Goal: Navigation & Orientation: Find specific page/section

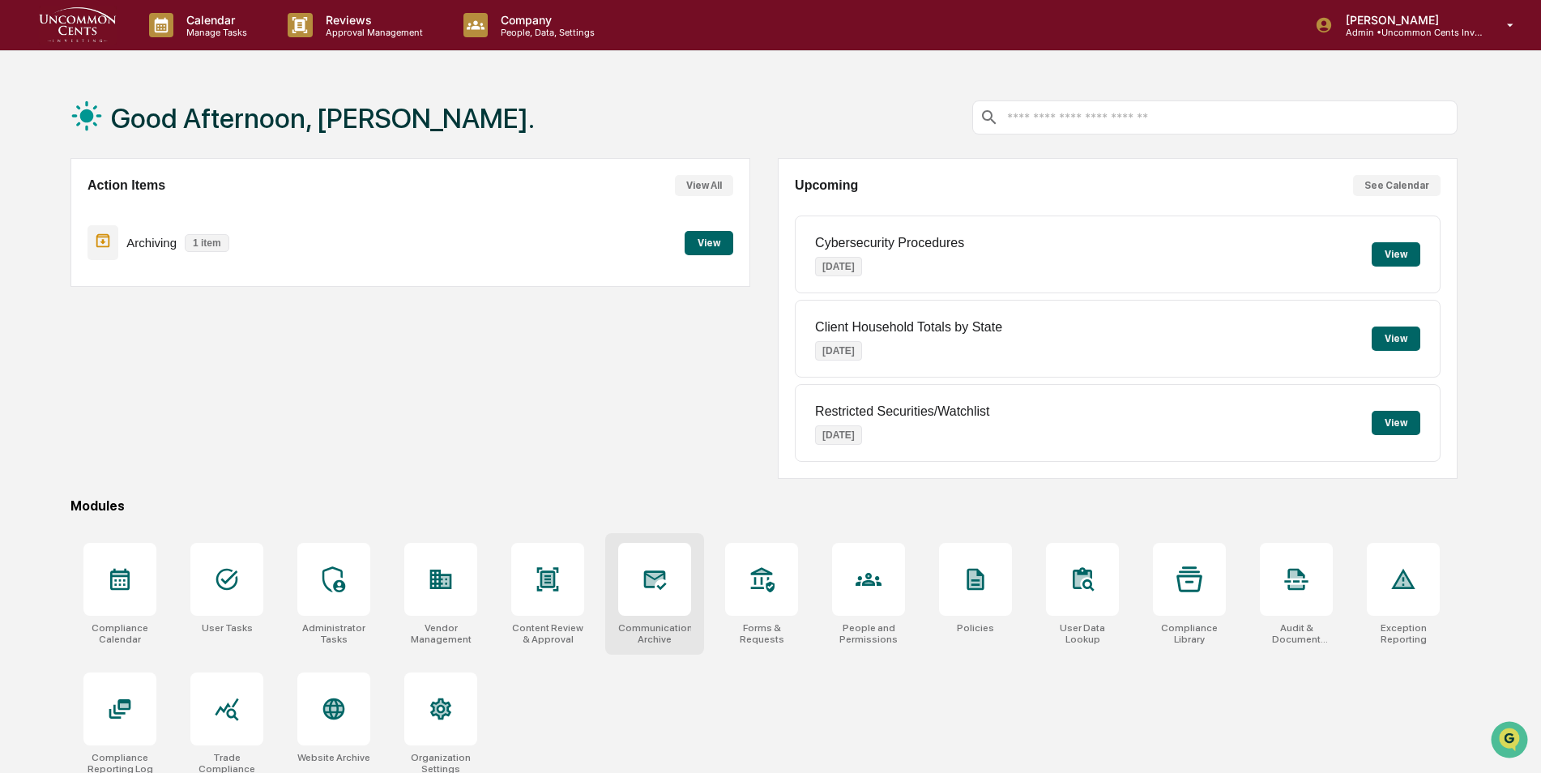
click at [657, 594] on div at bounding box center [654, 579] width 73 height 73
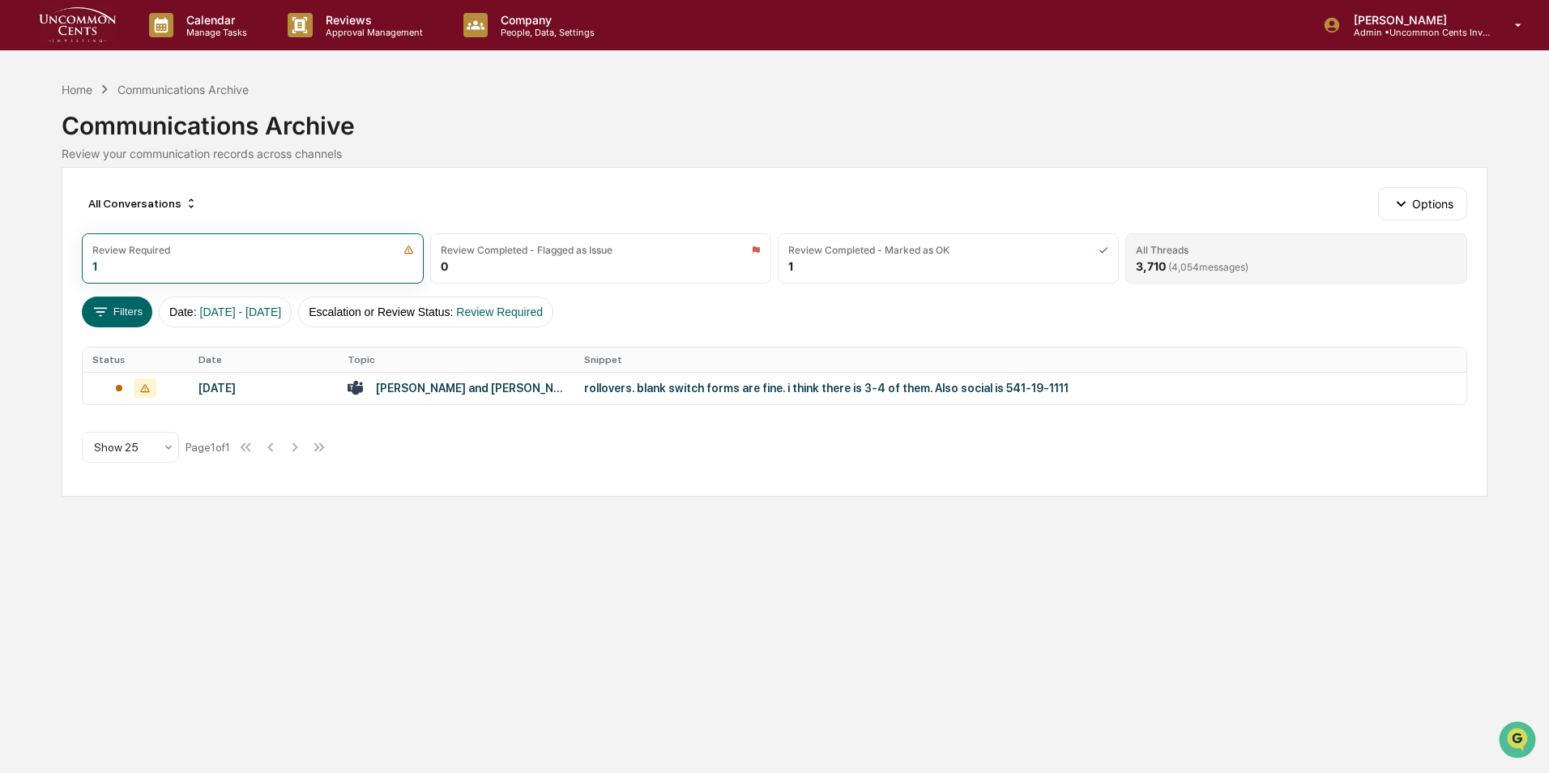
click at [1247, 264] on span "( 4,054 messages)" at bounding box center [1208, 267] width 80 height 12
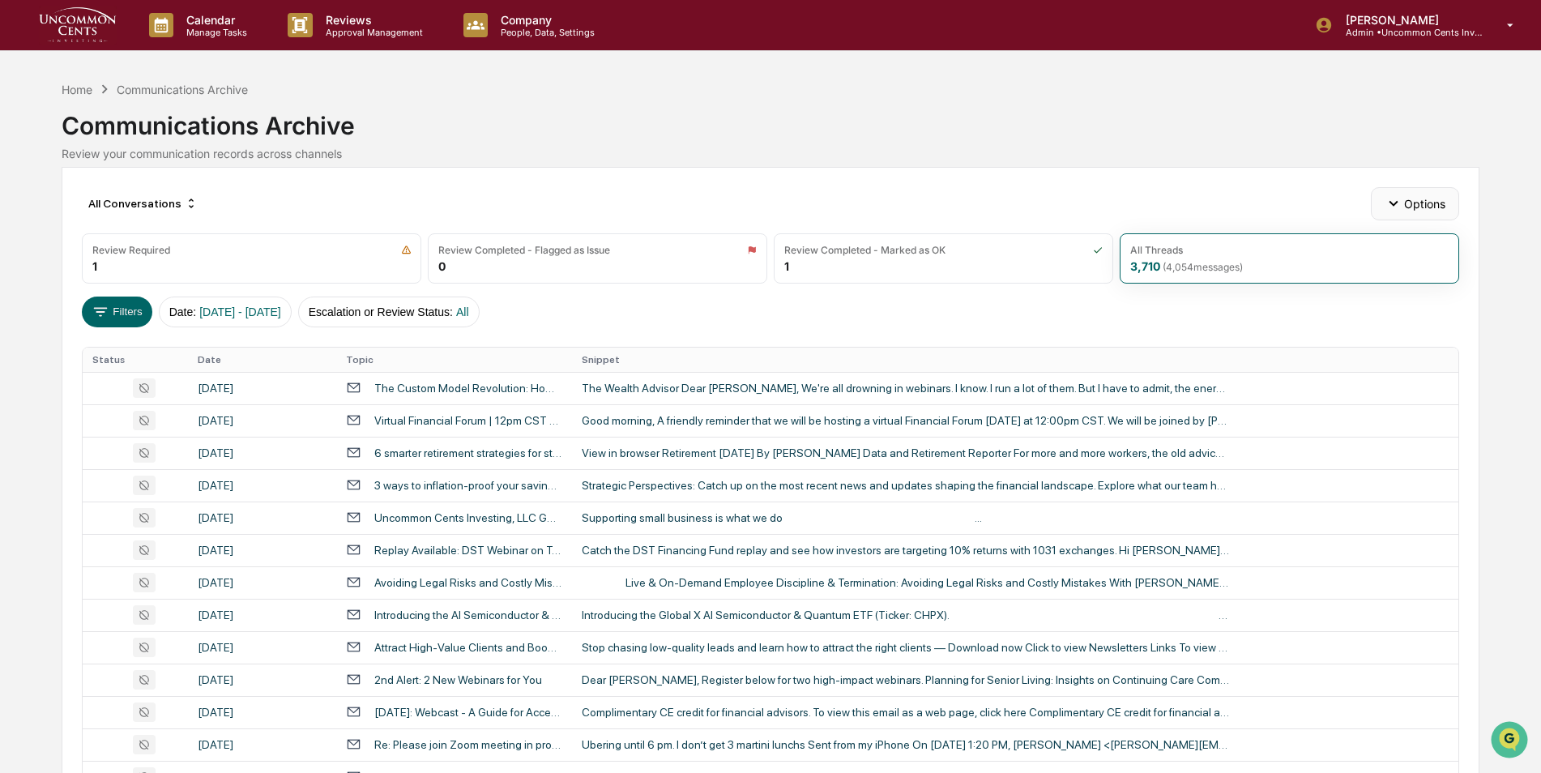
click at [1397, 203] on icon "button" at bounding box center [1393, 203] width 18 height 18
click at [928, 311] on div "Filters Date : [DATE] - [DATE] Escalation or Review Status : All" at bounding box center [770, 312] width 1377 height 31
click at [1437, 194] on button "Options" at bounding box center [1415, 203] width 88 height 32
click at [496, 156] on div "Review your communication records across channels" at bounding box center [771, 154] width 1418 height 14
click at [109, 312] on icon at bounding box center [101, 312] width 18 height 18
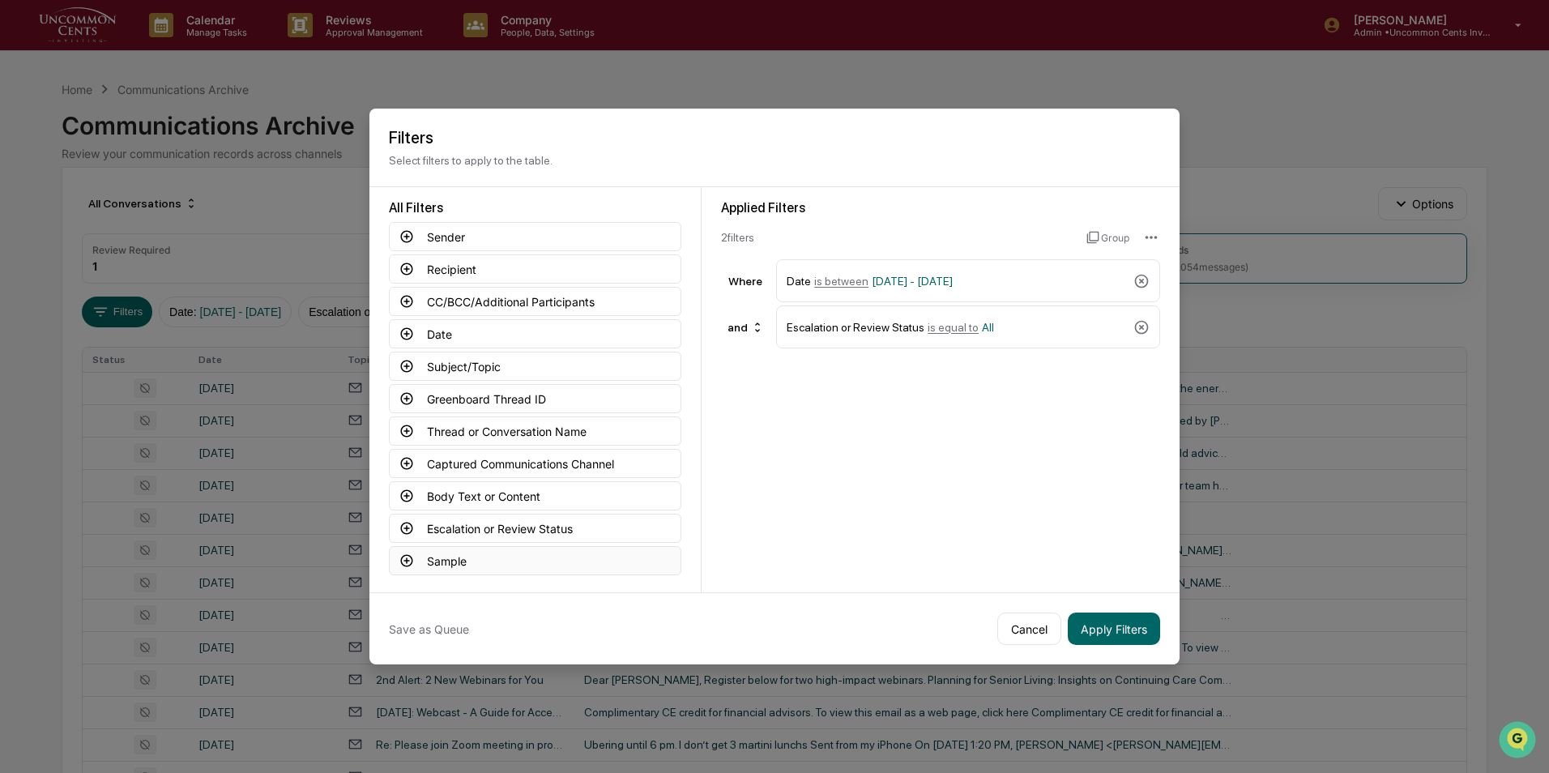
click at [401, 556] on icon at bounding box center [406, 560] width 15 height 15
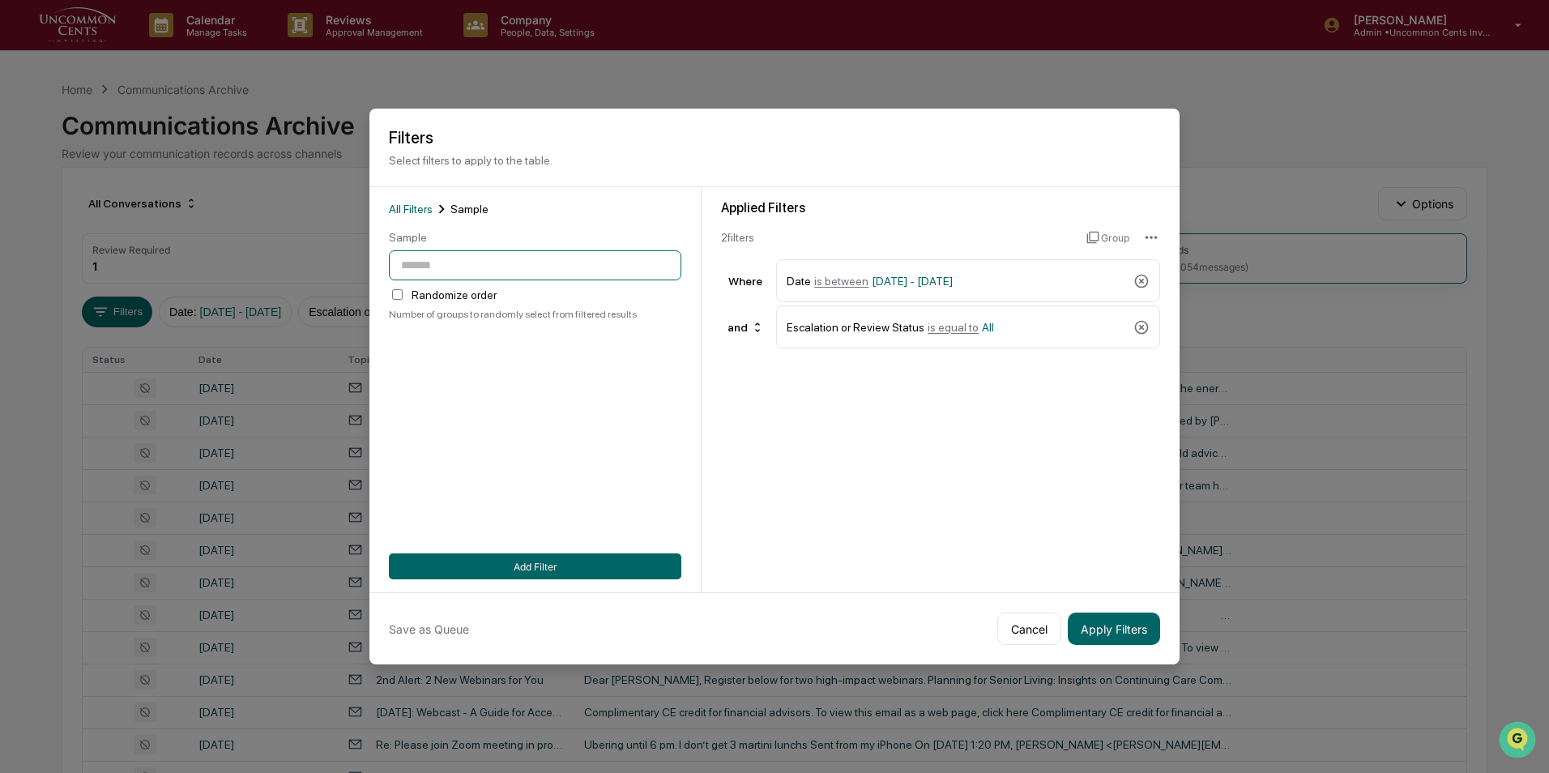
click at [553, 269] on input "number" at bounding box center [535, 265] width 292 height 30
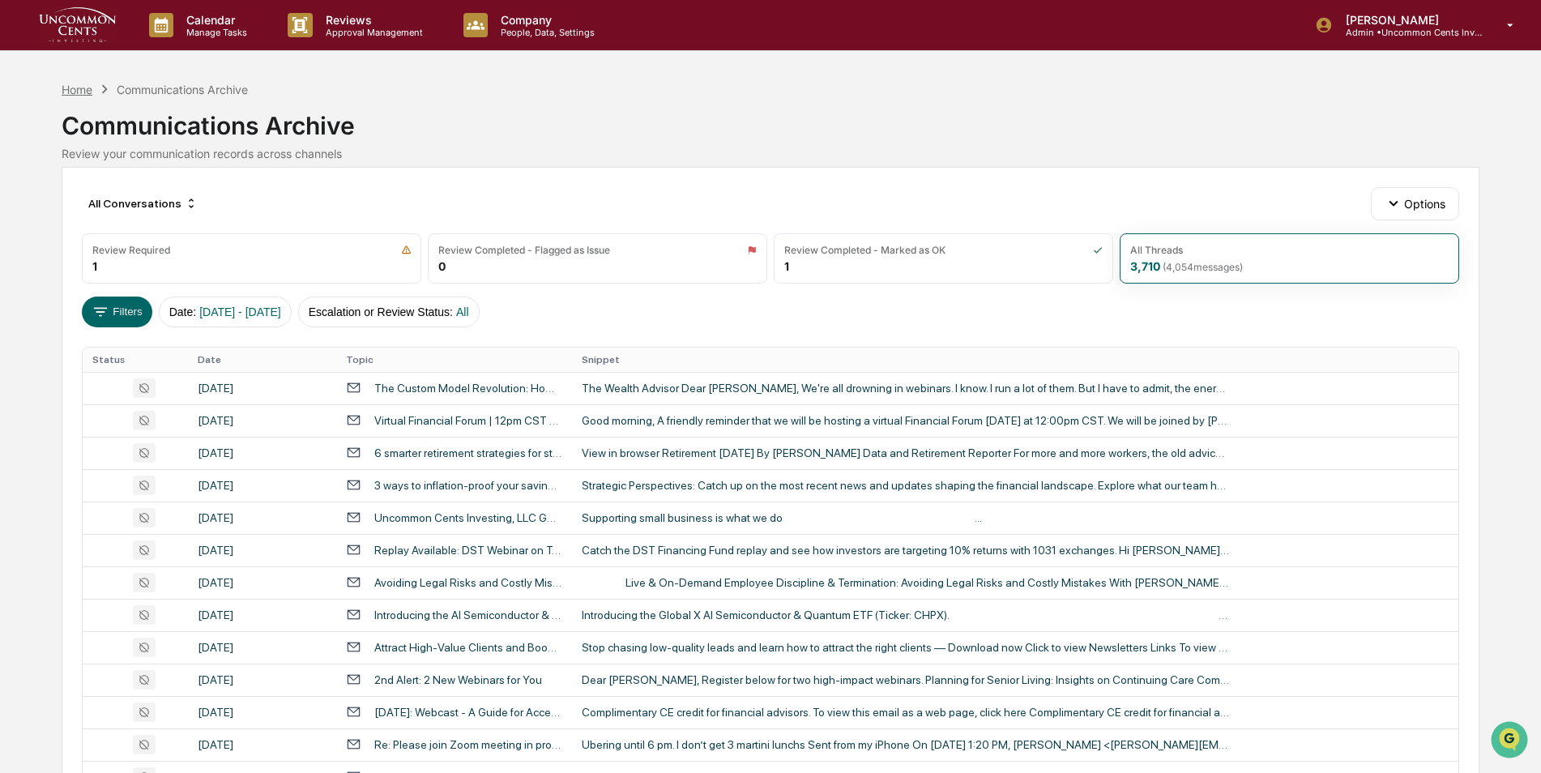
click at [78, 90] on div "Home" at bounding box center [77, 90] width 31 height 14
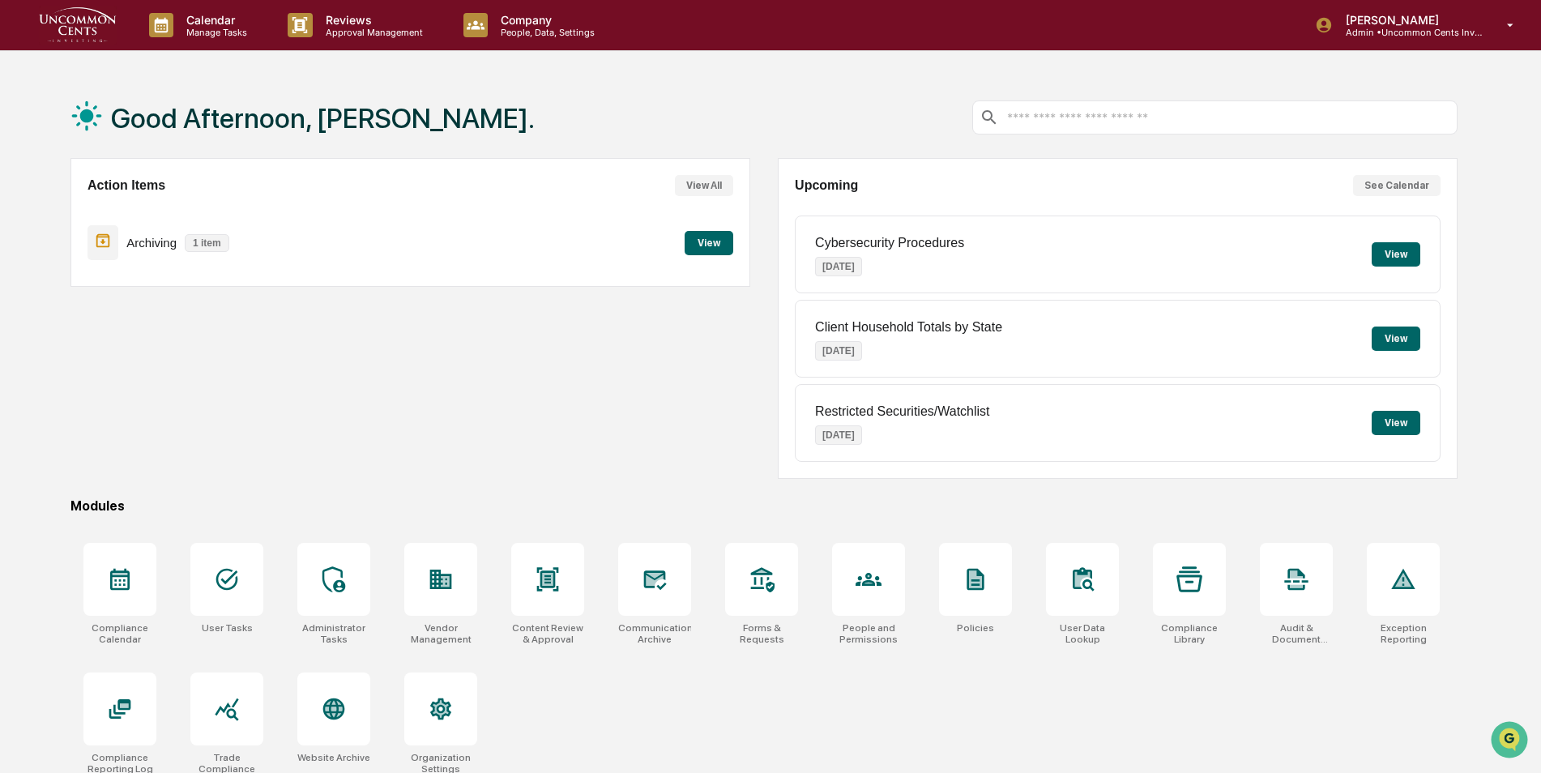
scroll to position [77, 0]
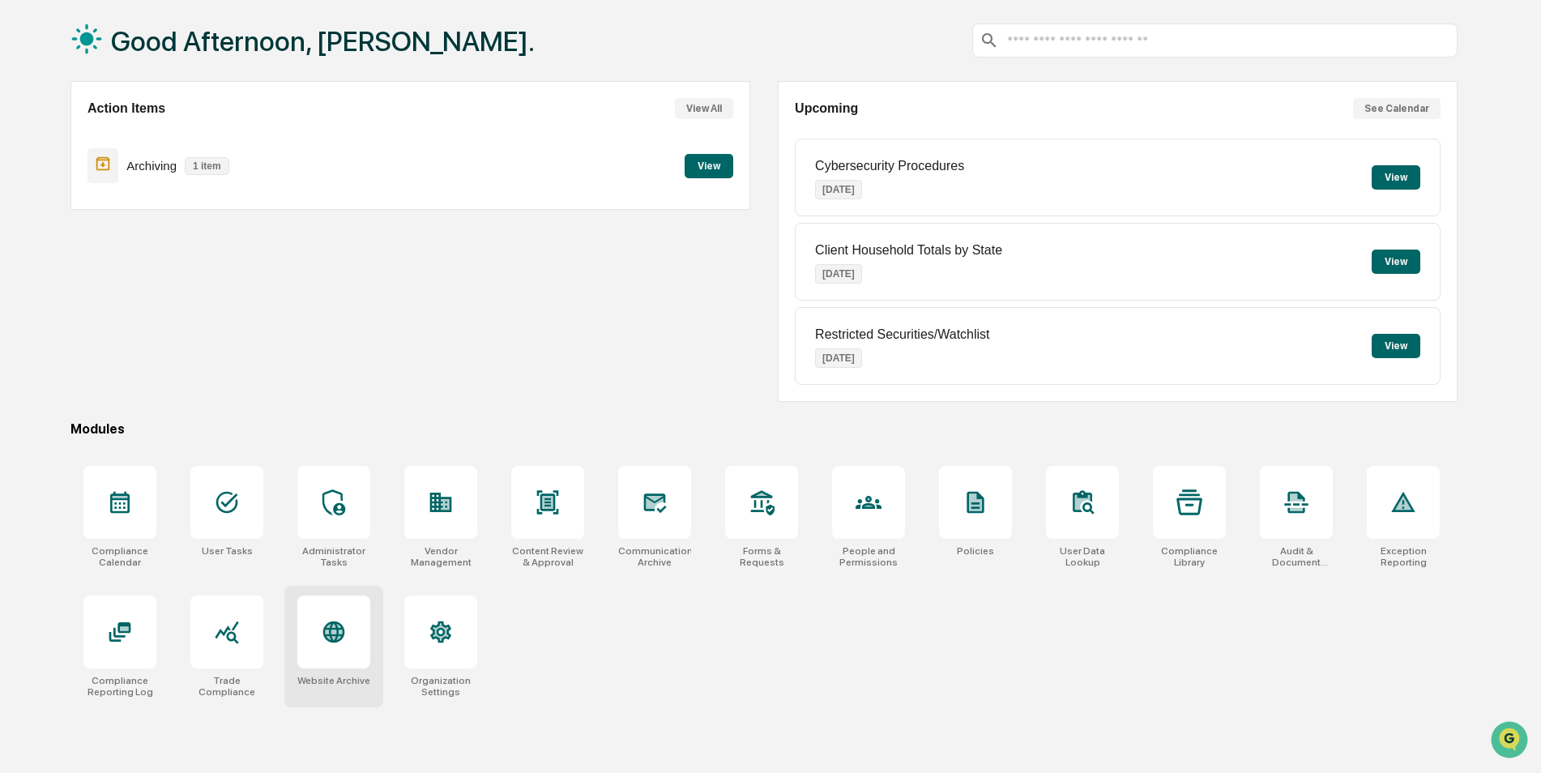
click at [356, 646] on div at bounding box center [333, 631] width 73 height 73
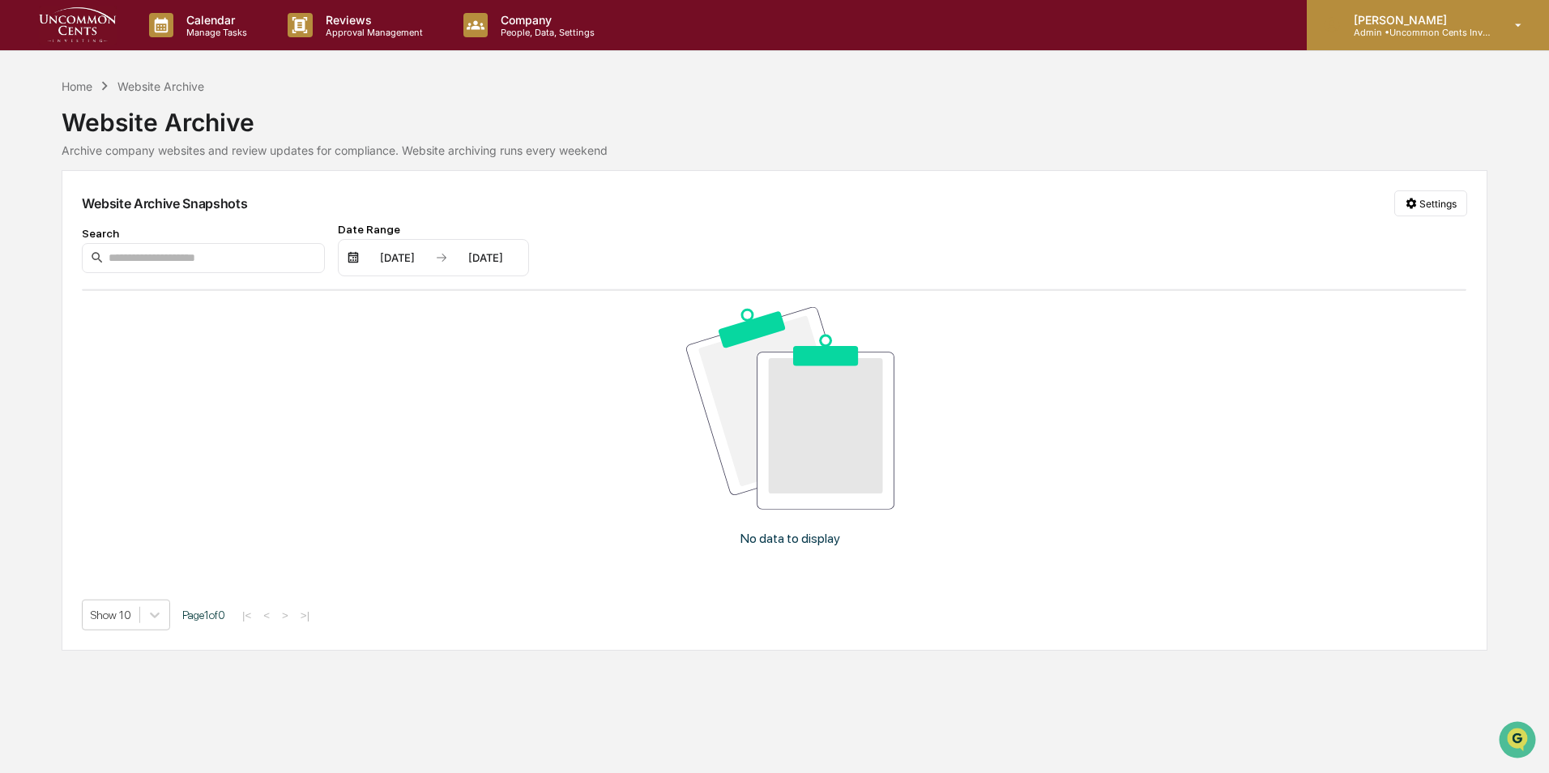
click at [1412, 32] on p "Admin • Uncommon Cents Investing" at bounding box center [1416, 32] width 151 height 11
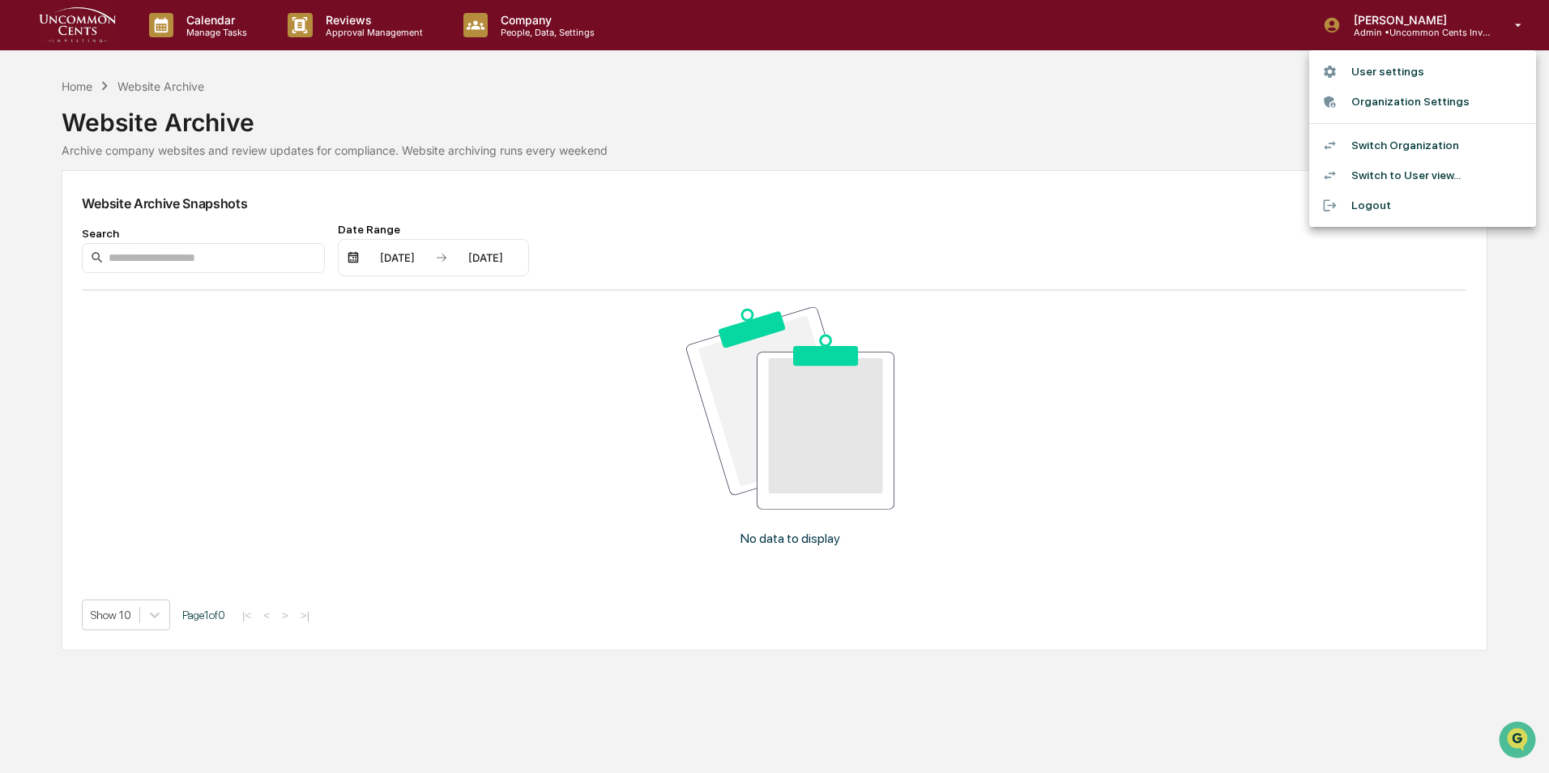
click at [998, 126] on div at bounding box center [774, 386] width 1549 height 773
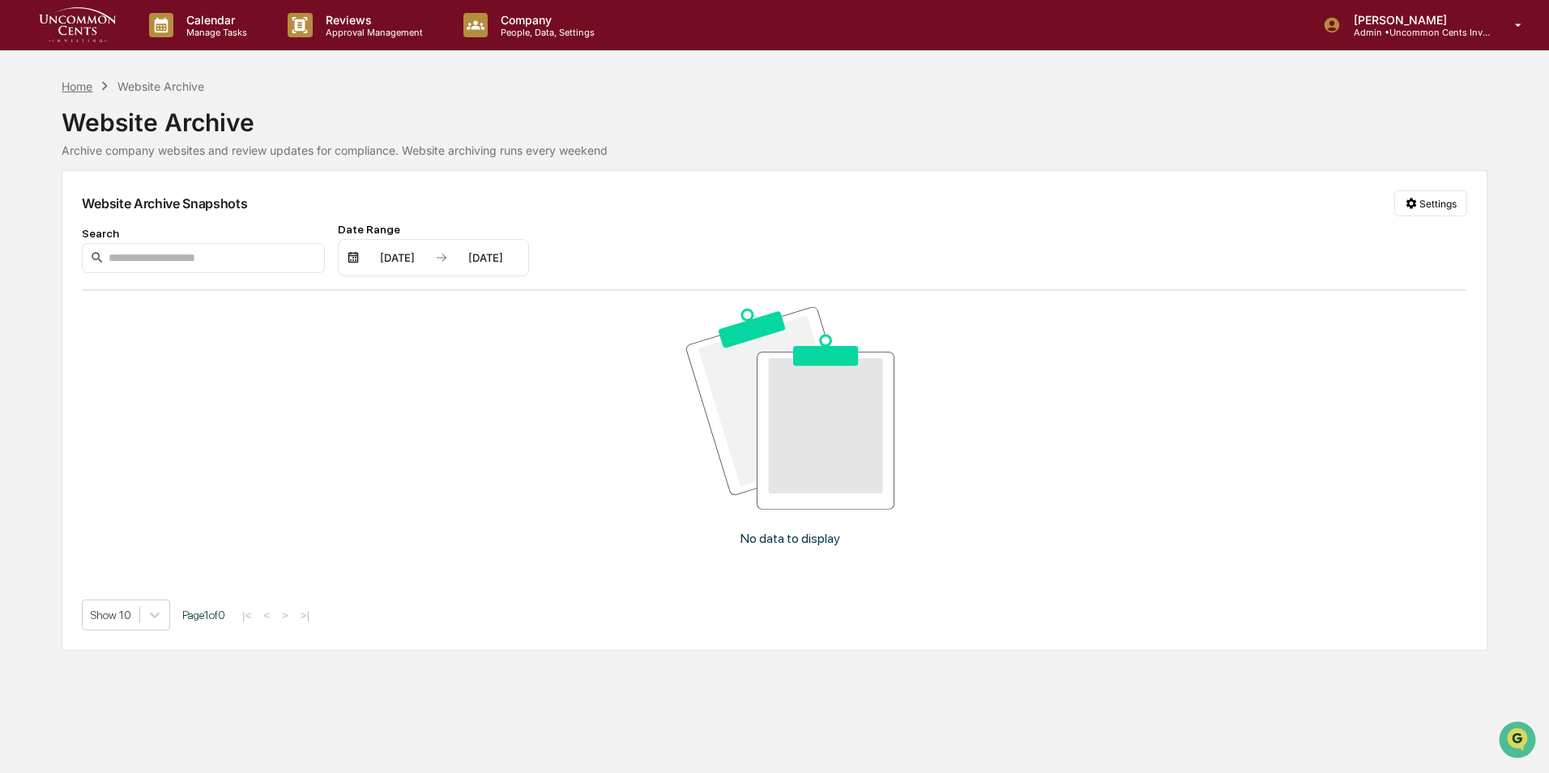
click at [75, 83] on div "Home" at bounding box center [77, 86] width 31 height 14
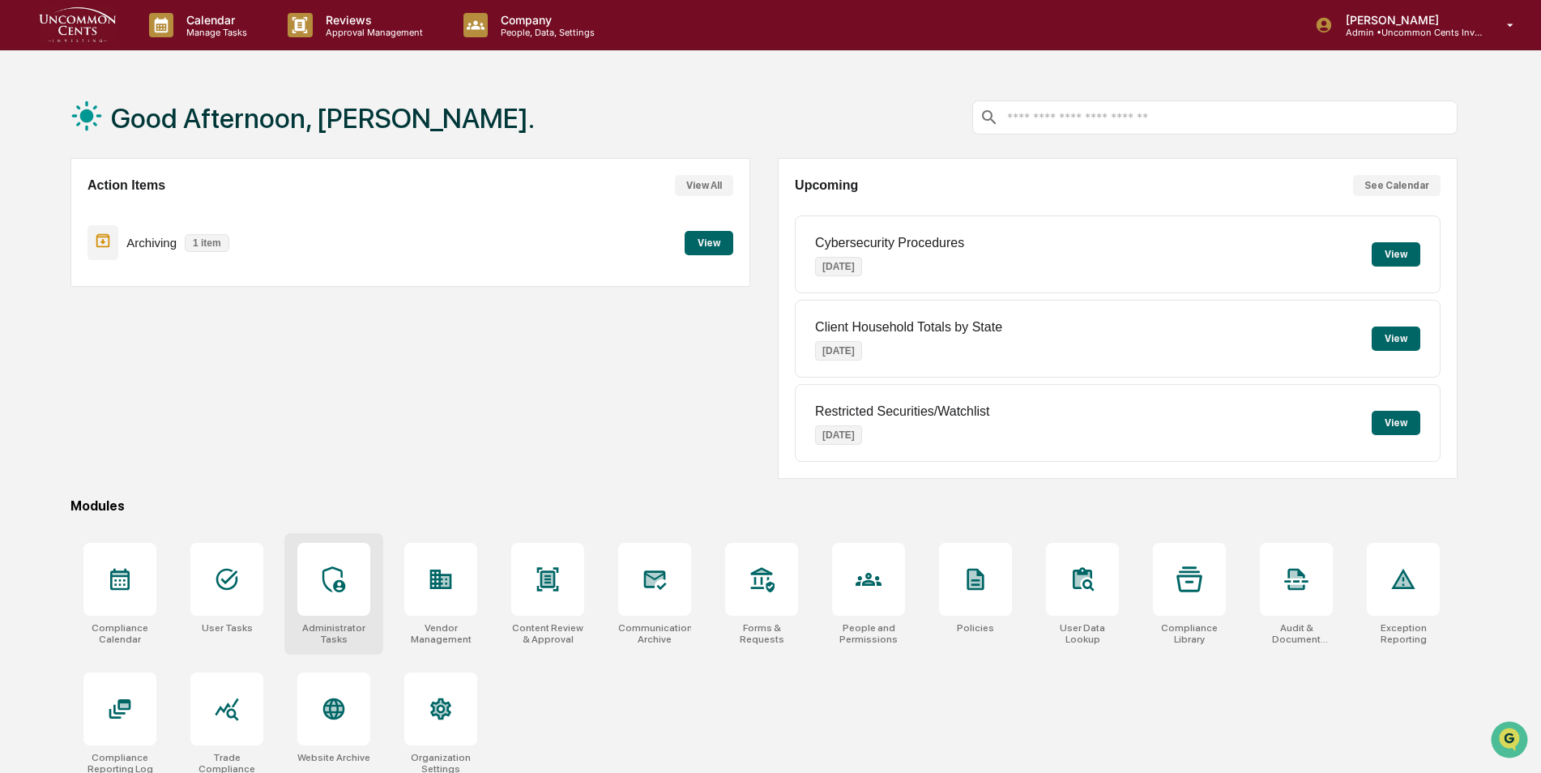
click at [347, 597] on div at bounding box center [333, 579] width 73 height 73
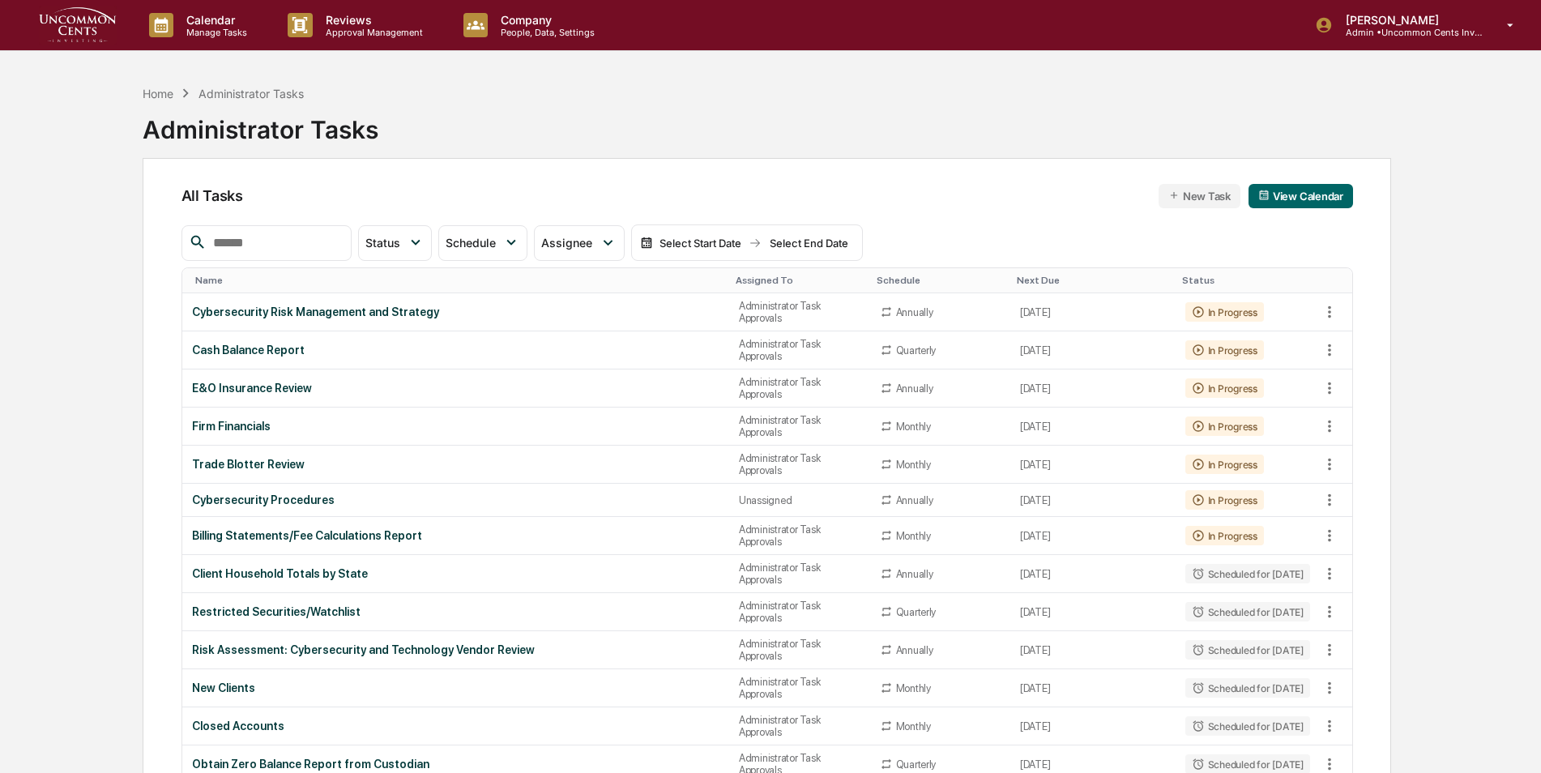
click at [233, 245] on input "text" at bounding box center [276, 243] width 138 height 21
type input "*******"
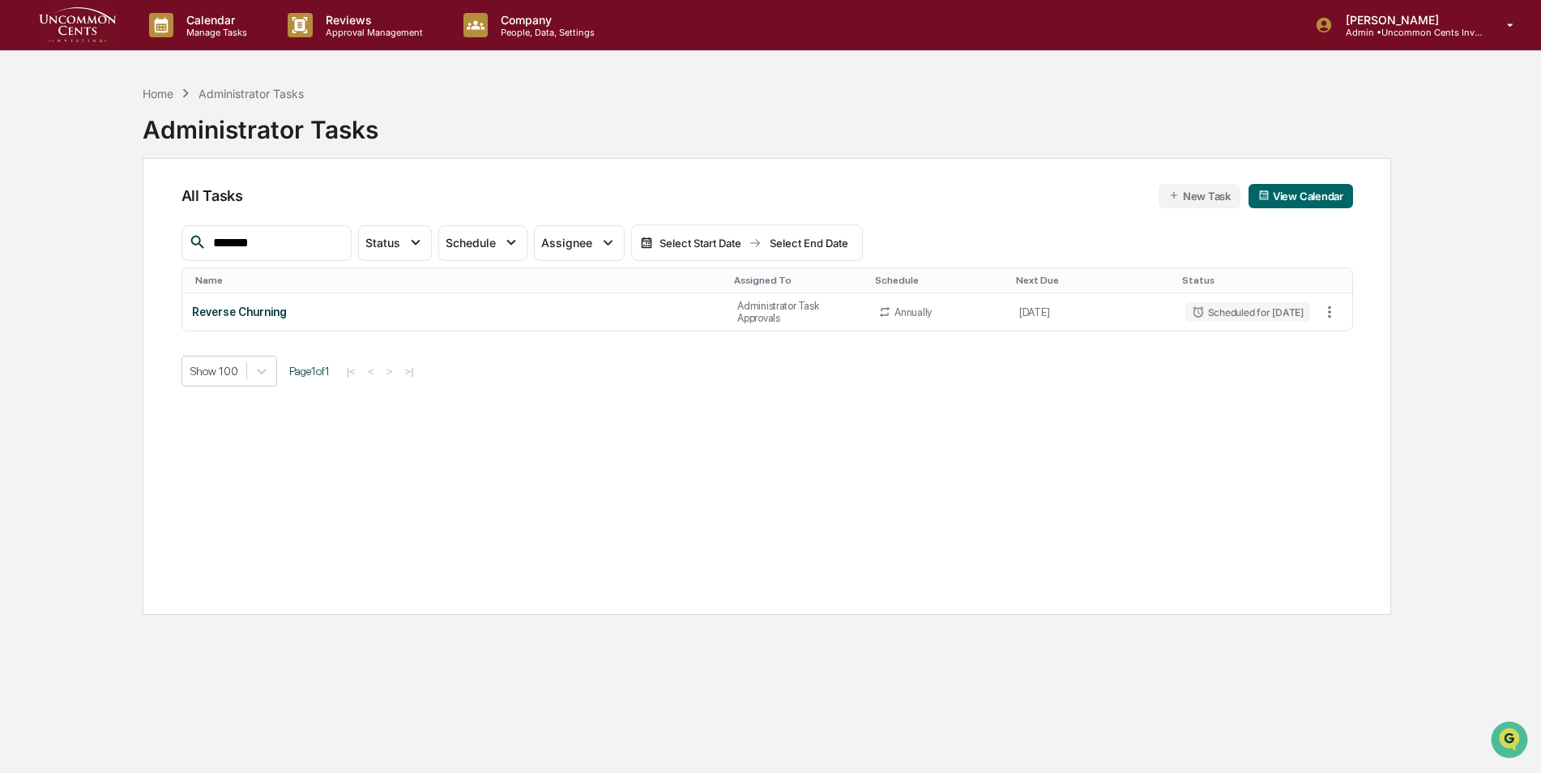
drag, startPoint x: 282, startPoint y: 247, endPoint x: 49, endPoint y: 266, distance: 234.1
click at [49, 266] on div "Calendar Manage Tasks Reviews Approval Management Company People, Data, Setting…" at bounding box center [770, 425] width 1541 height 850
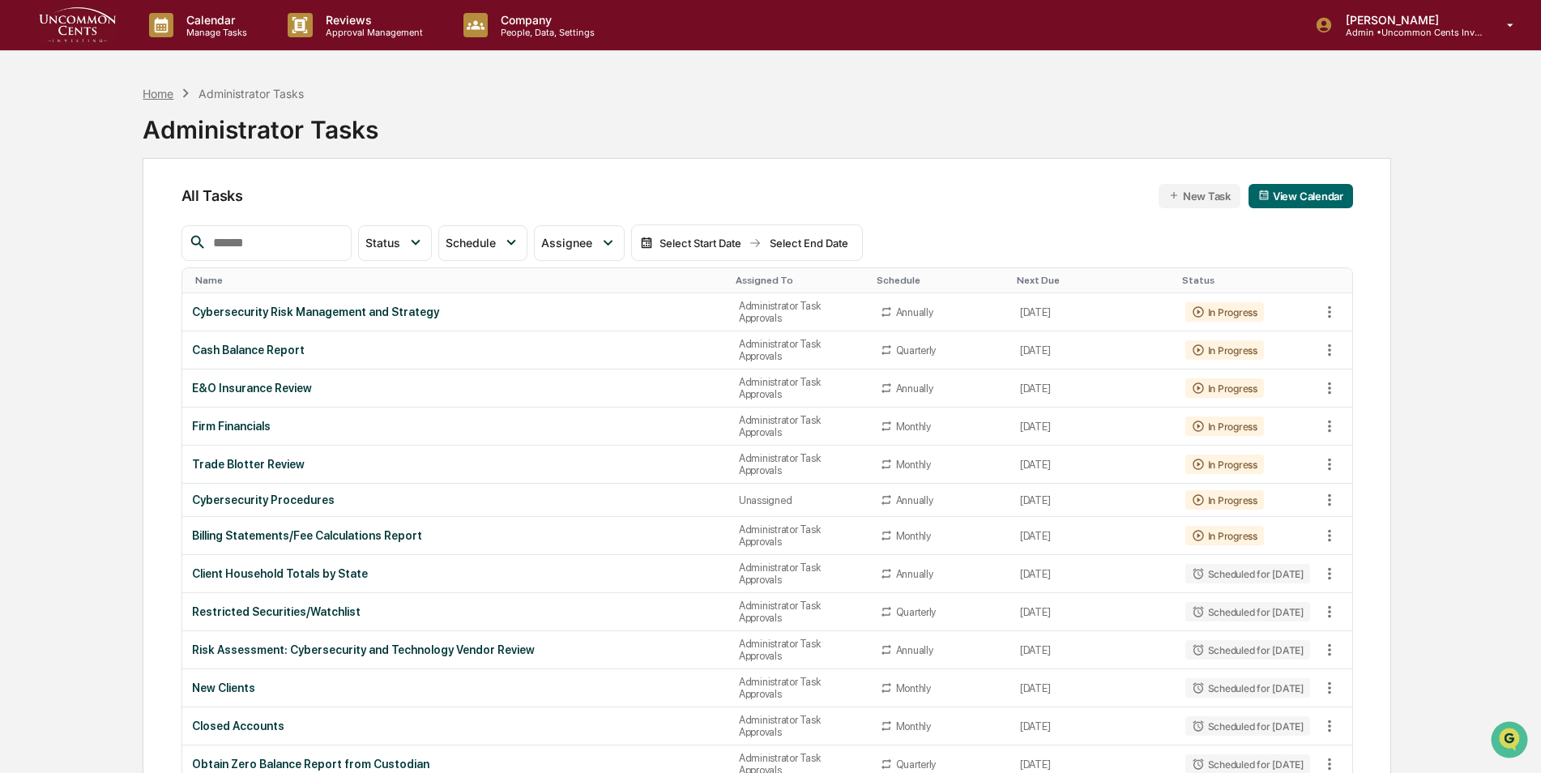
click at [158, 94] on div "Home" at bounding box center [158, 94] width 31 height 14
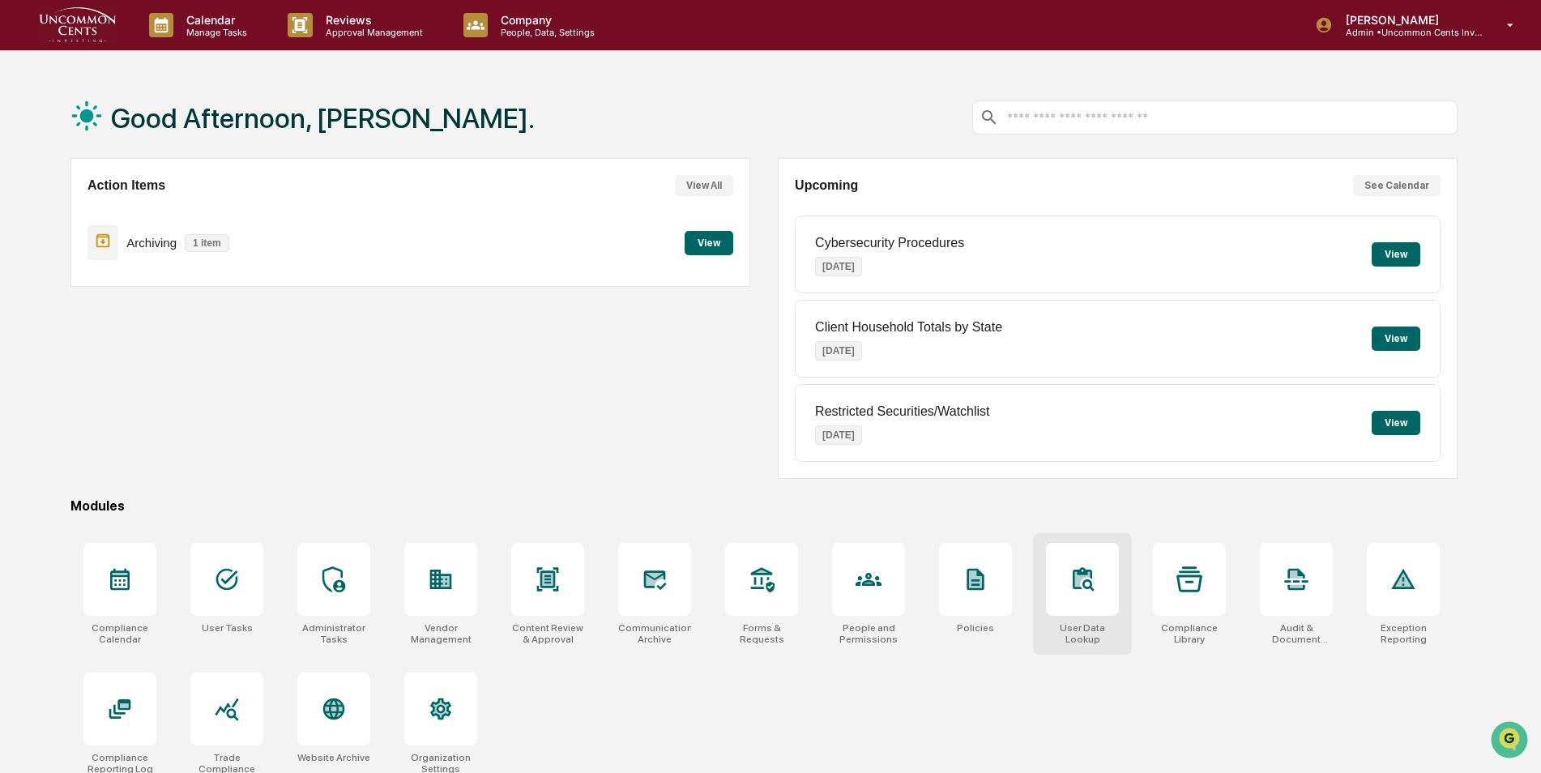
click at [1070, 593] on div at bounding box center [1082, 579] width 73 height 73
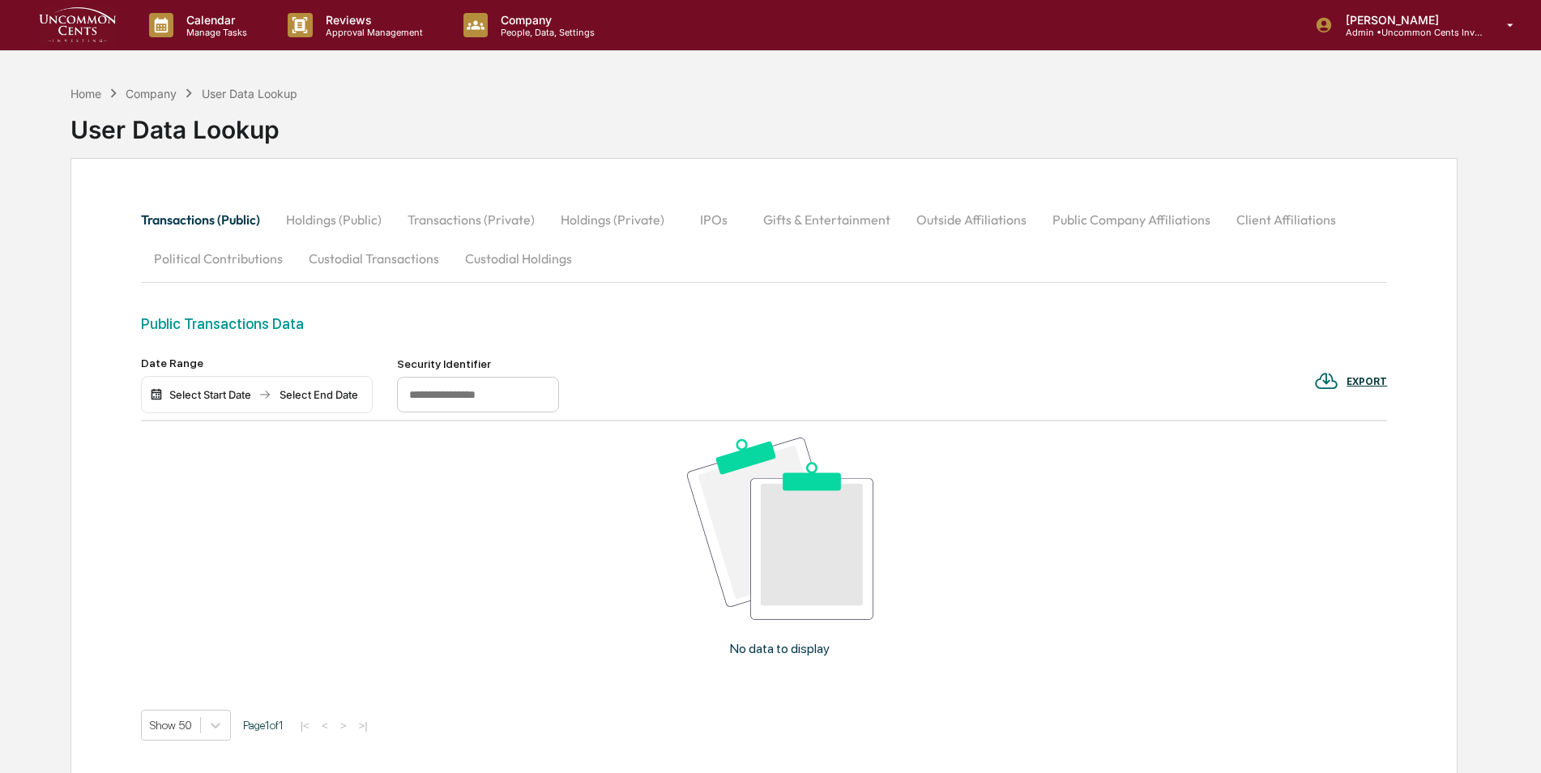
click at [376, 263] on button "Custodial Transactions" at bounding box center [374, 258] width 156 height 39
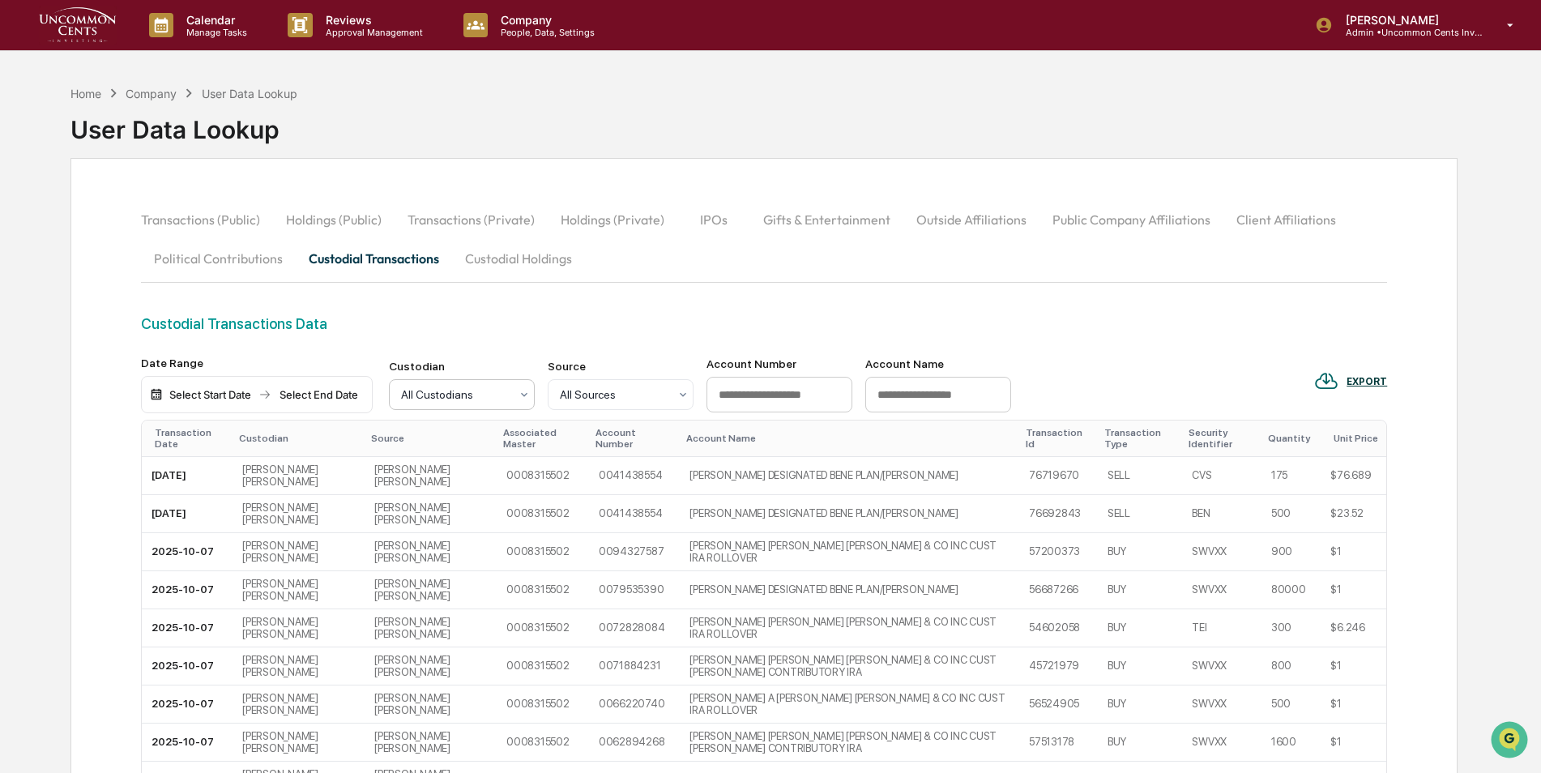
click at [510, 395] on div "All Custodians" at bounding box center [455, 394] width 125 height 23
click at [552, 322] on div "Custodial Transactions Data" at bounding box center [764, 323] width 1247 height 17
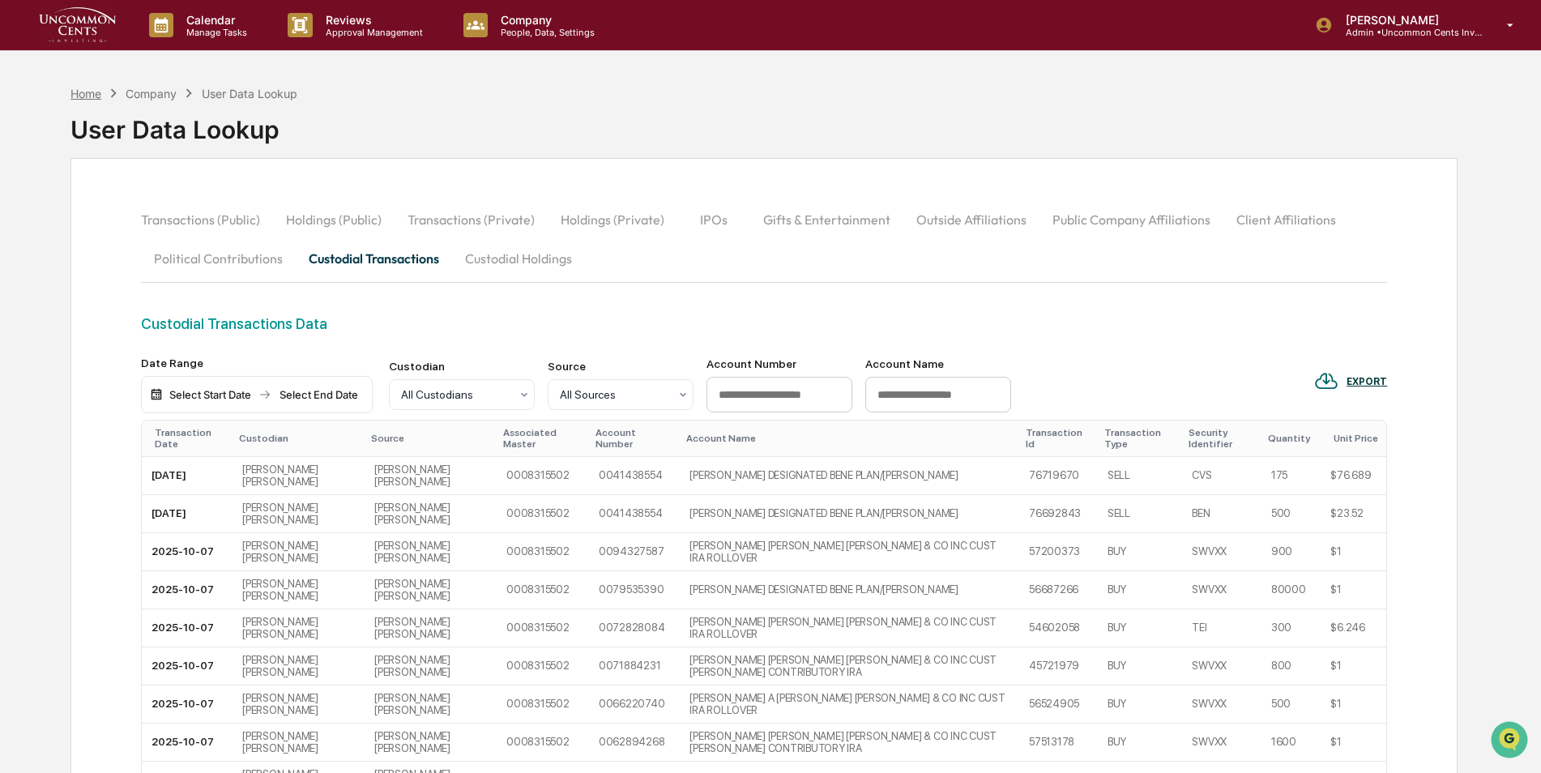
click at [90, 96] on div "Home" at bounding box center [85, 94] width 31 height 14
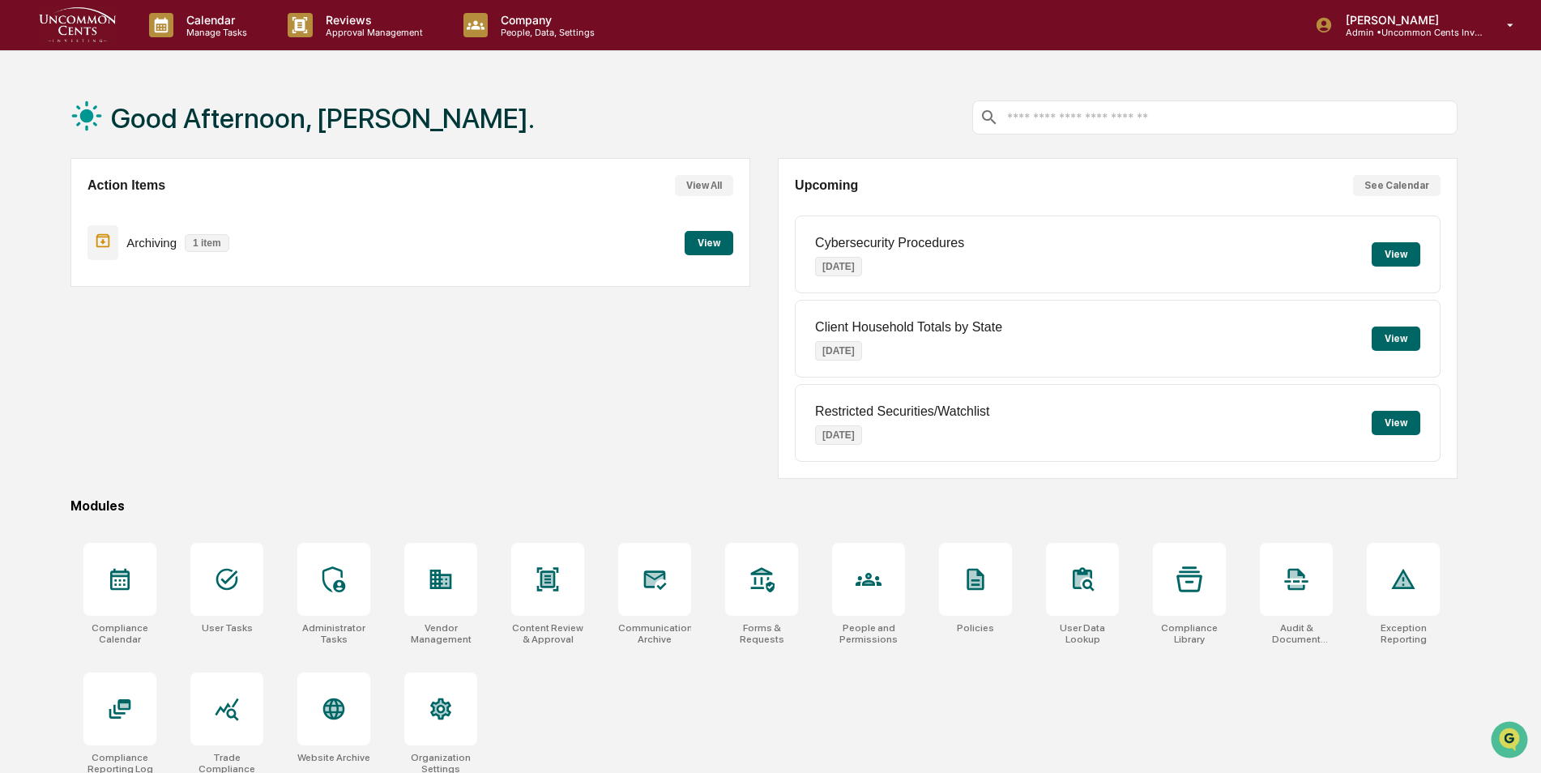
scroll to position [77, 0]
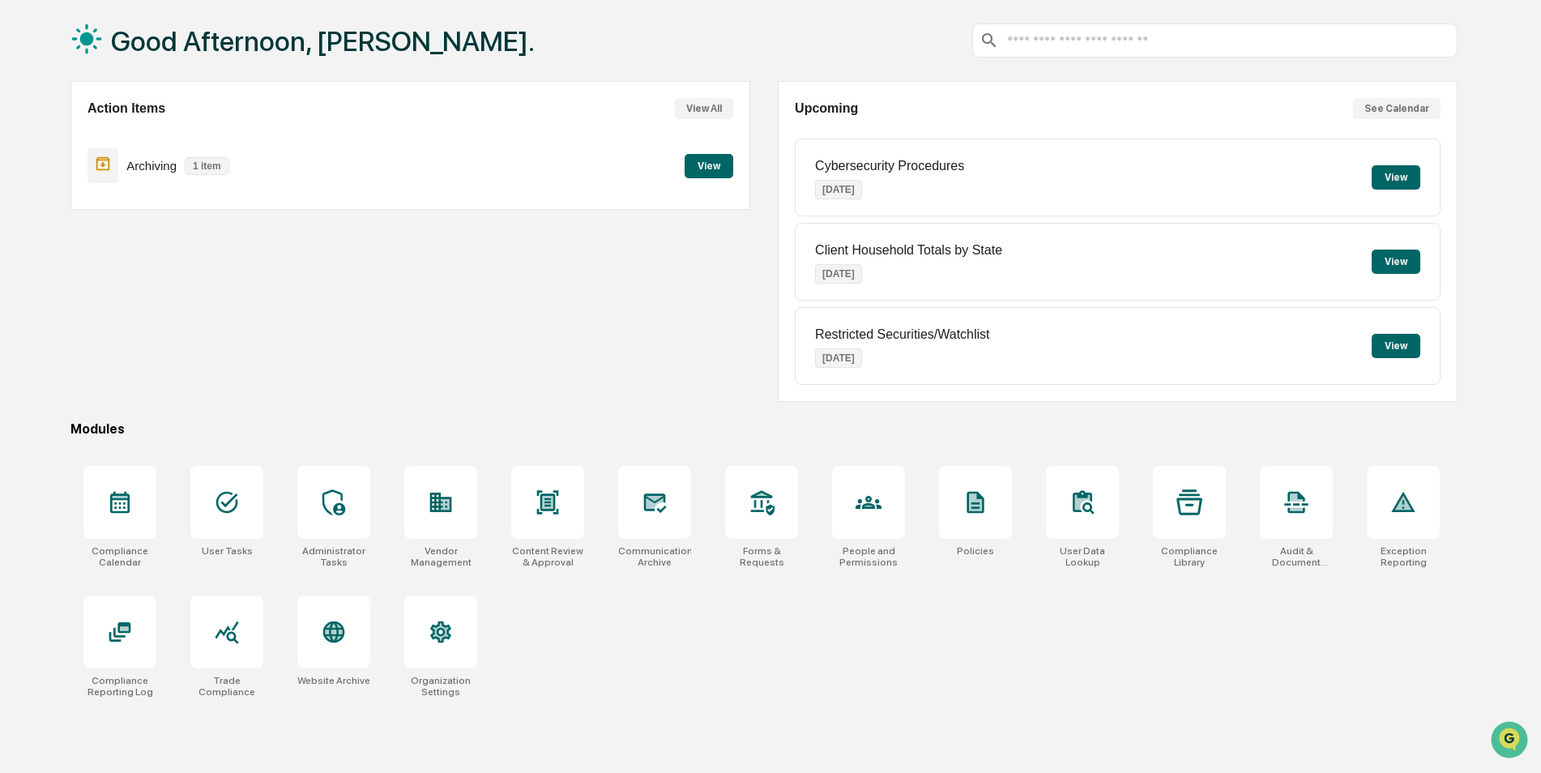
click at [816, 697] on div "Compliance Calendar User Tasks Administrator Tasks Vendor Management Content Re…" at bounding box center [763, 581] width 1387 height 251
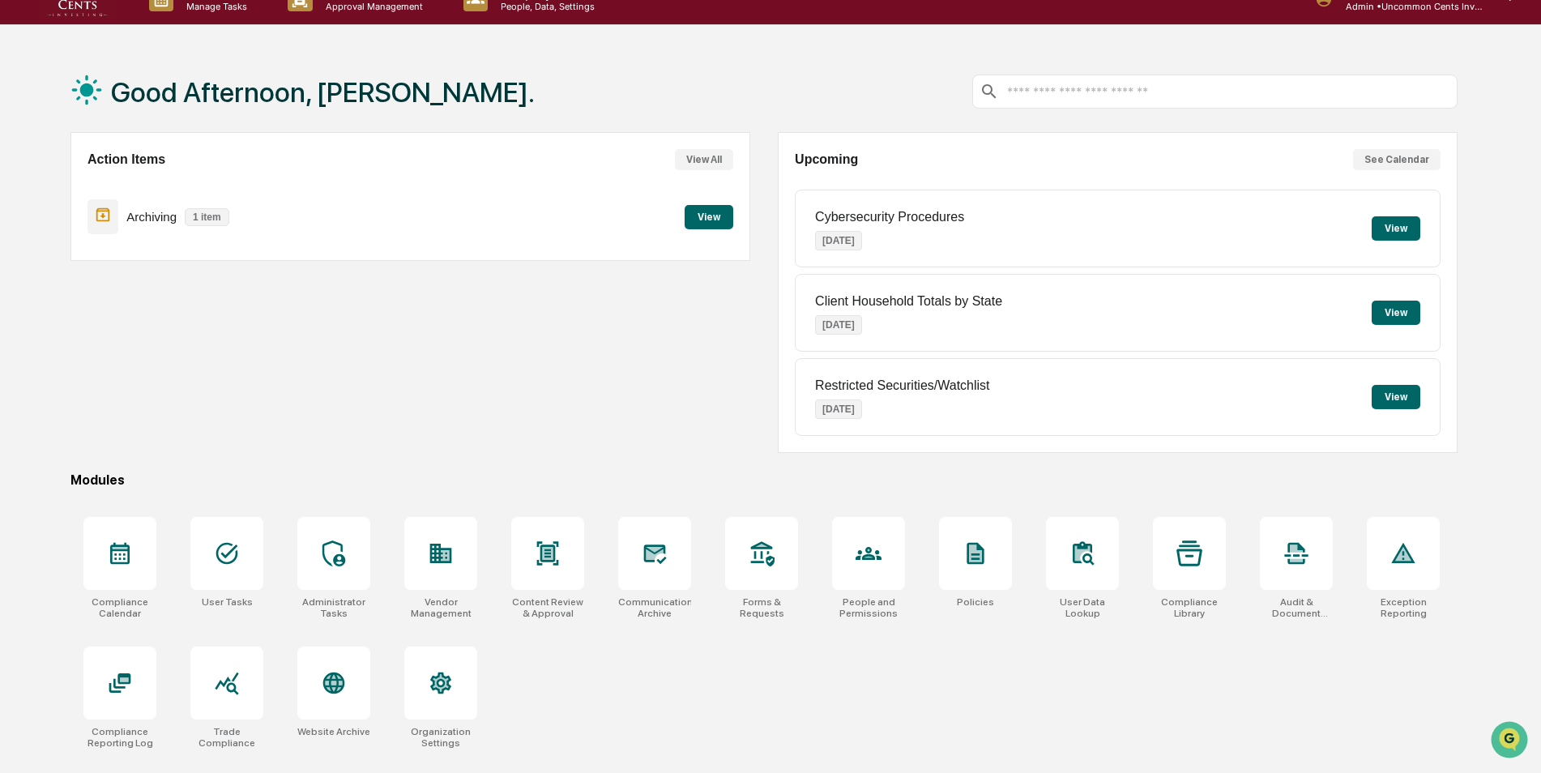
scroll to position [0, 0]
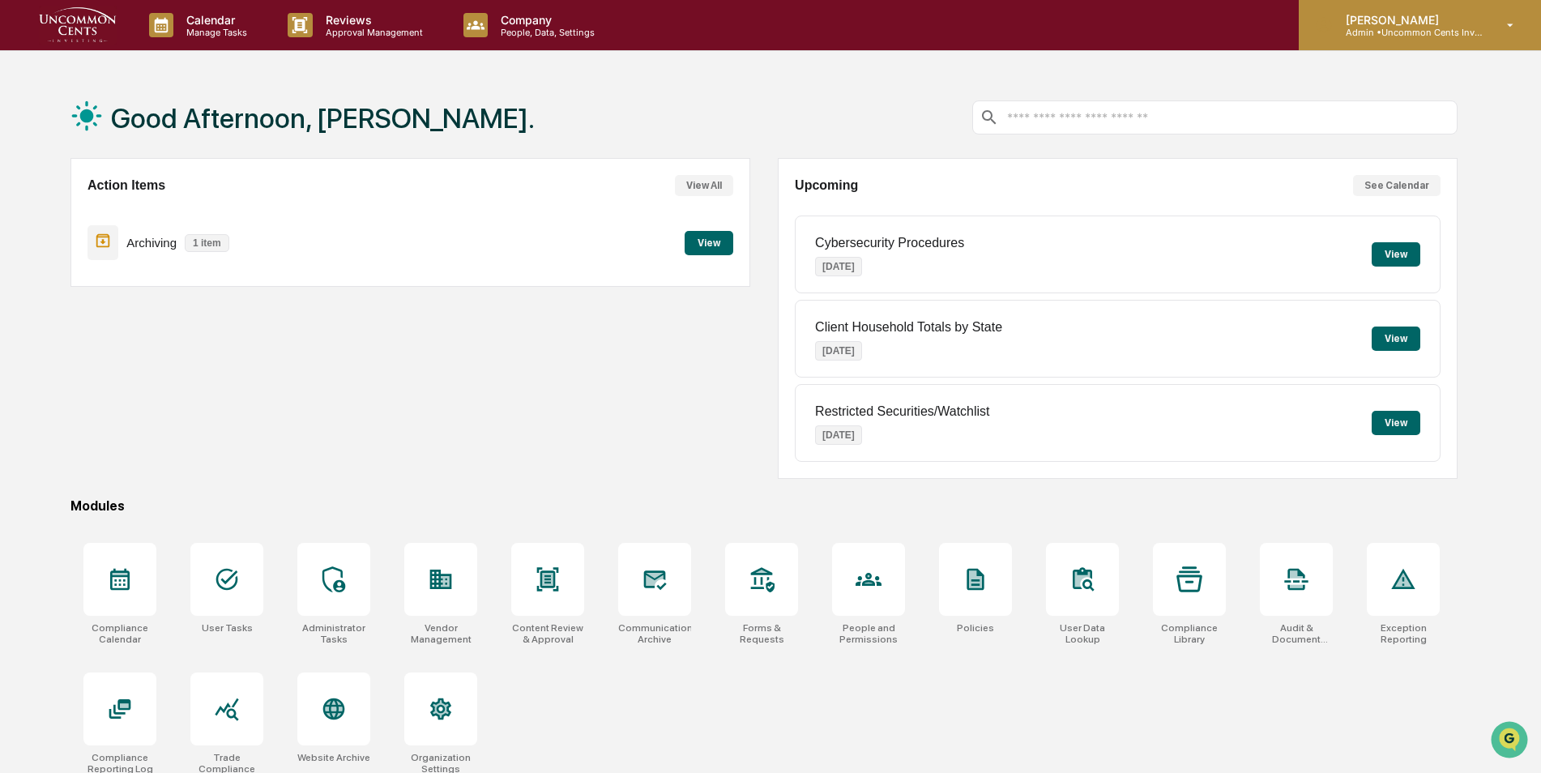
click at [1391, 34] on p "Admin • Uncommon Cents Investing" at bounding box center [1408, 32] width 151 height 11
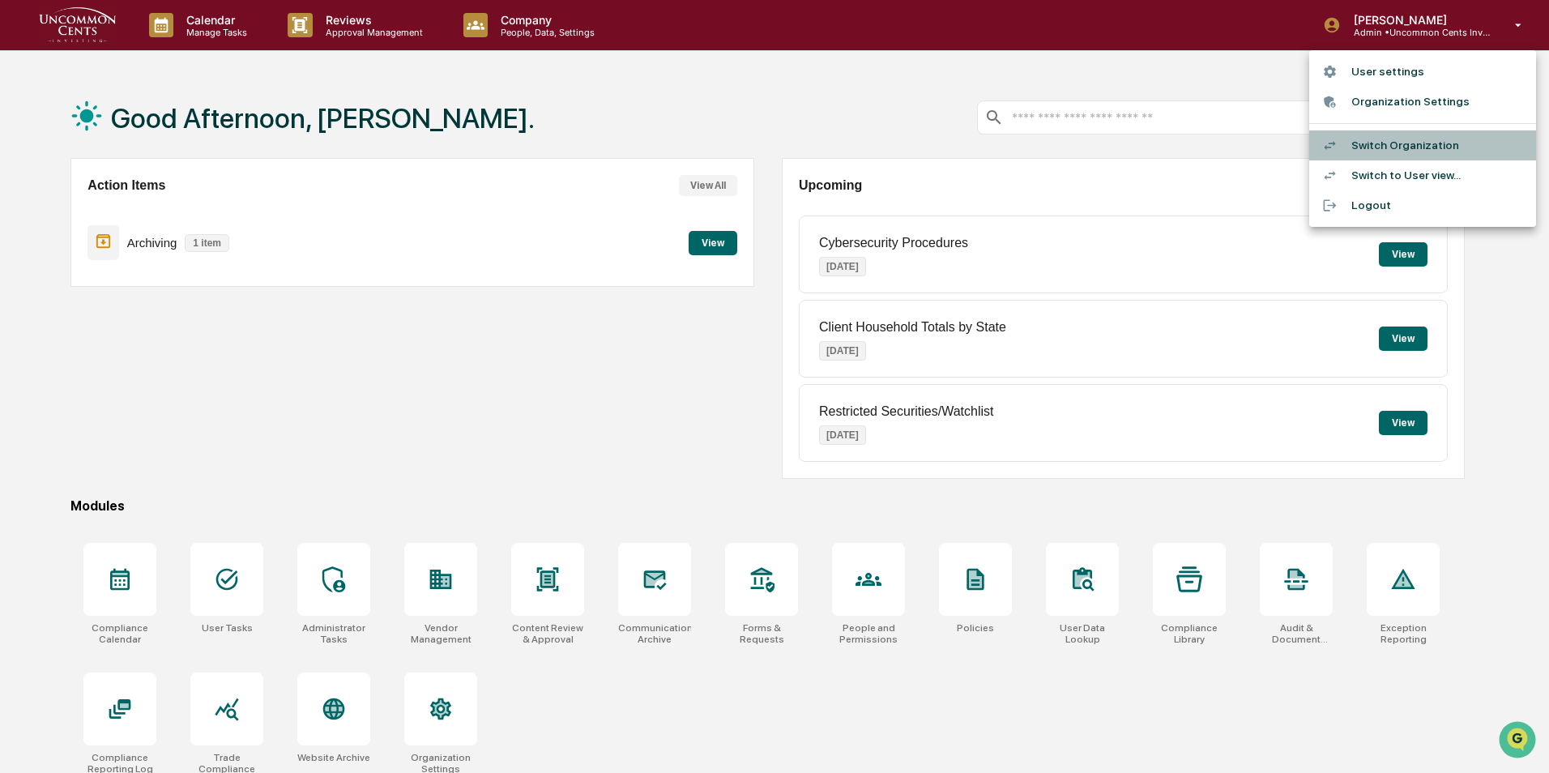
click at [1381, 140] on li "Switch Organization" at bounding box center [1422, 145] width 227 height 30
